Goal: Answer question/provide support: Answer question/provide support

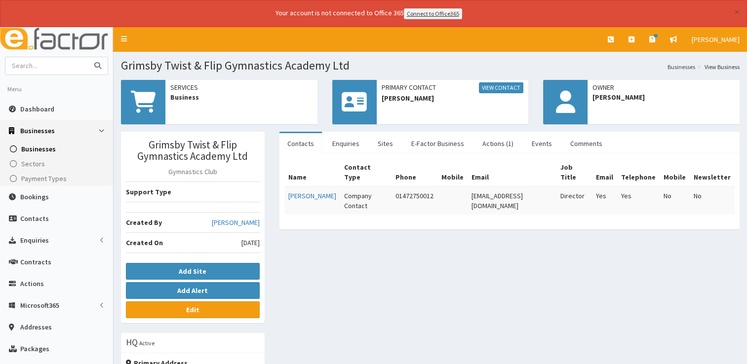
click at [47, 69] on input "text" at bounding box center [46, 65] width 83 height 17
type input "[PERSON_NAME]"
click at [88, 57] on button "submit" at bounding box center [98, 65] width 20 height 17
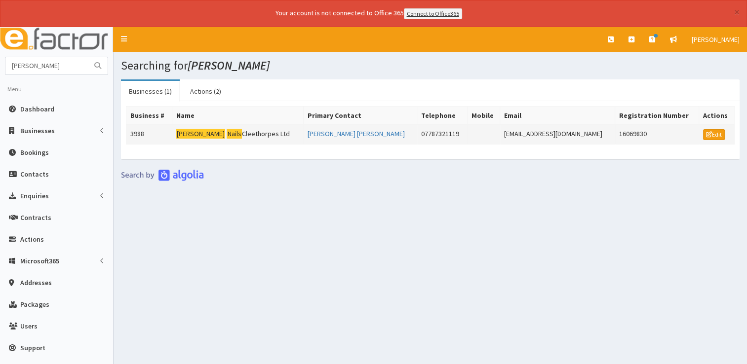
click at [250, 138] on td "Cindy Nails Cleethorpes Ltd" at bounding box center [237, 134] width 131 height 20
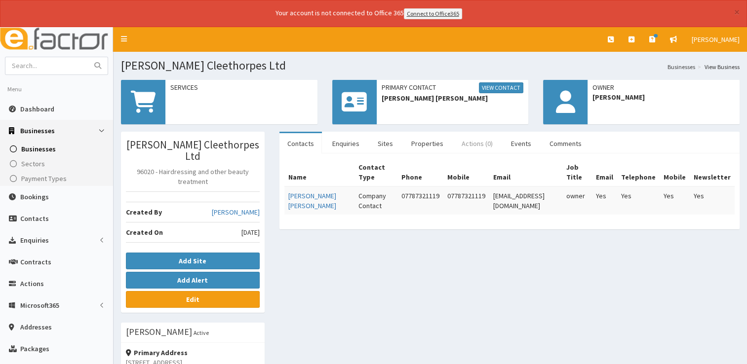
click at [472, 145] on link "Actions (0)" at bounding box center [477, 143] width 47 height 21
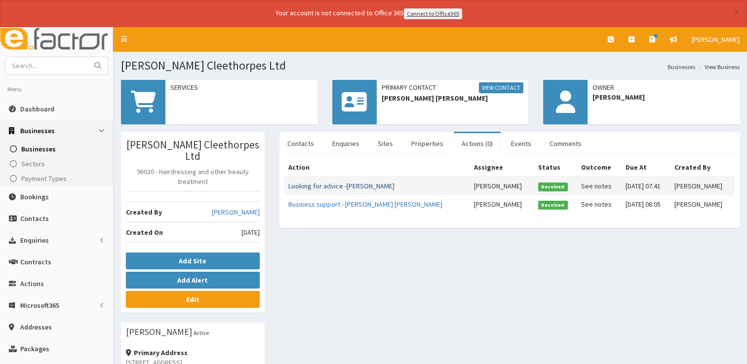
click at [332, 187] on link "Looking for advice -[PERSON_NAME]" at bounding box center [341, 186] width 106 height 9
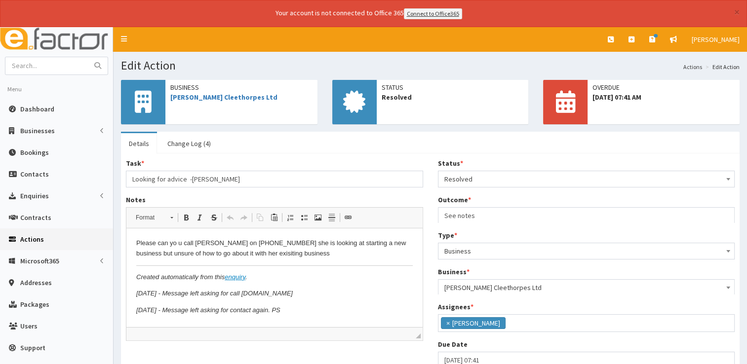
scroll to position [52, 0]
